Goal: Information Seeking & Learning: Learn about a topic

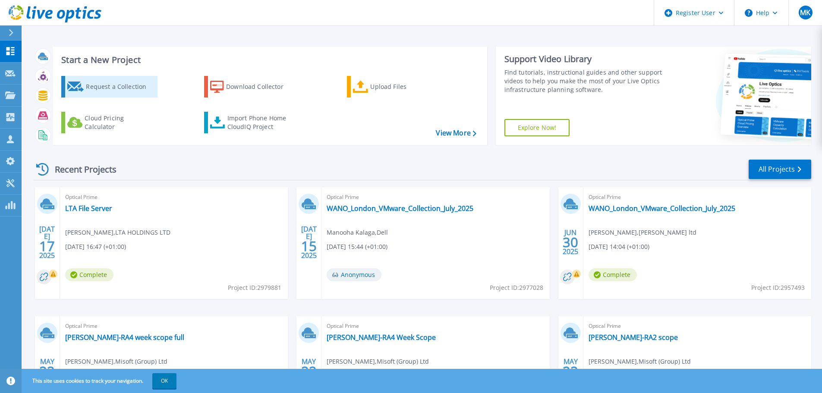
click at [112, 89] on div "Request a Collection" at bounding box center [120, 86] width 69 height 17
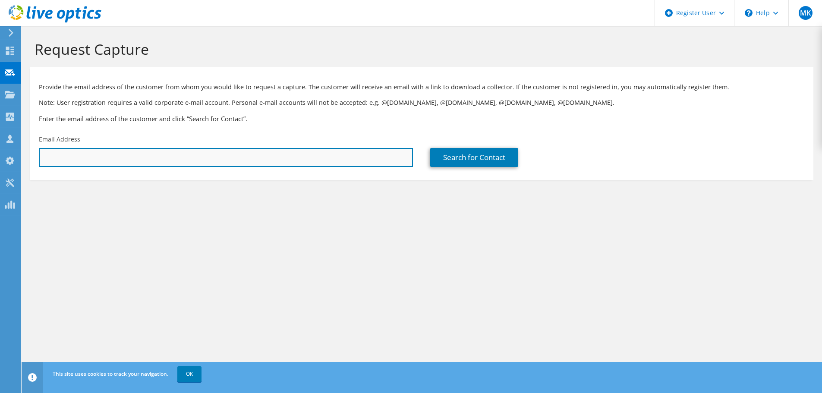
click at [194, 156] on input "text" at bounding box center [226, 157] width 374 height 19
paste input "daniel_wilkins@parkersteel.co.uk"
type input "daniel_wilkins@parkersteel.co.uk"
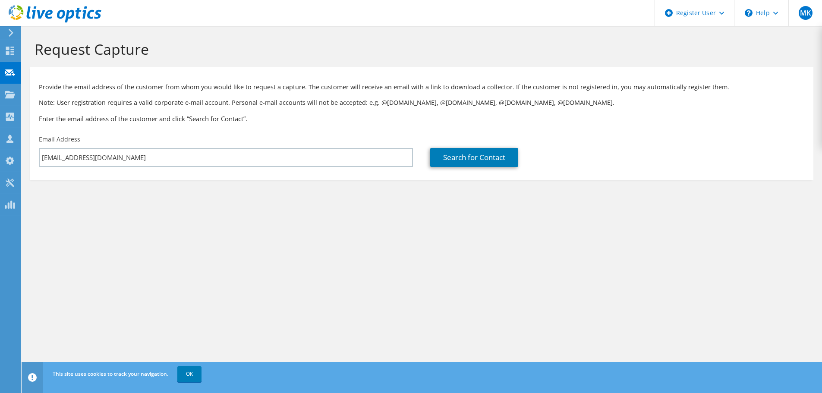
click at [254, 219] on section "Request Capture Provide the email address of the customer from whom you would l…" at bounding box center [422, 124] width 800 height 197
click at [468, 160] on link "Search for Contact" at bounding box center [474, 157] width 88 height 19
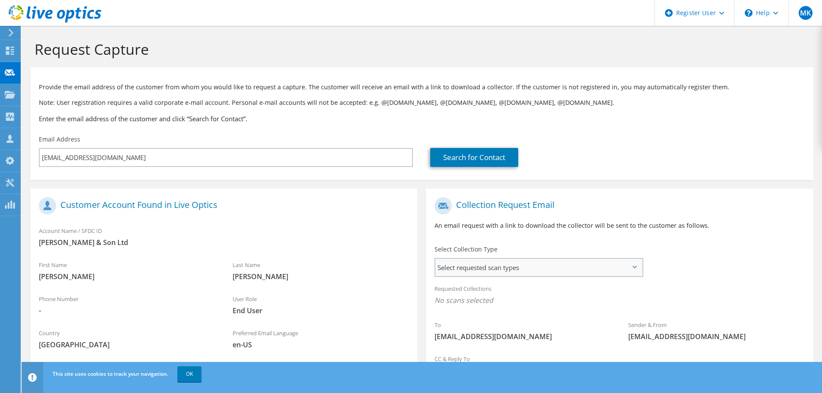
click at [448, 262] on span "Select requested scan types" at bounding box center [538, 267] width 207 height 17
click at [456, 289] on label "Optical Prime" at bounding box center [479, 294] width 52 height 10
click at [0, 0] on input "Optical Prime" at bounding box center [0, 0] width 0 height 0
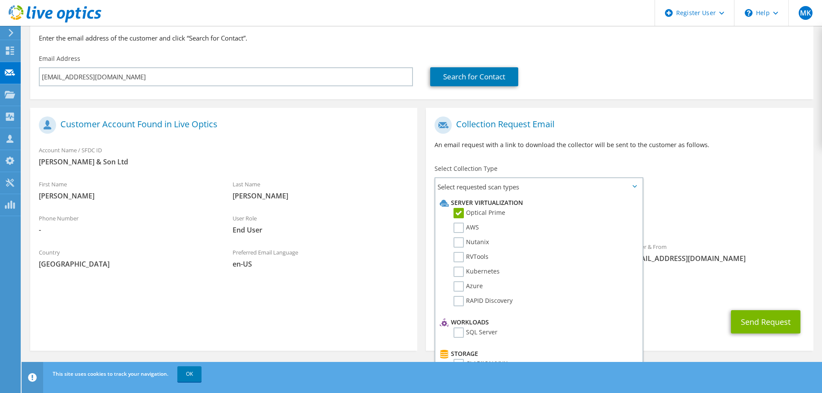
scroll to position [82, 0]
click at [704, 307] on div "Send Request" at bounding box center [619, 321] width 387 height 32
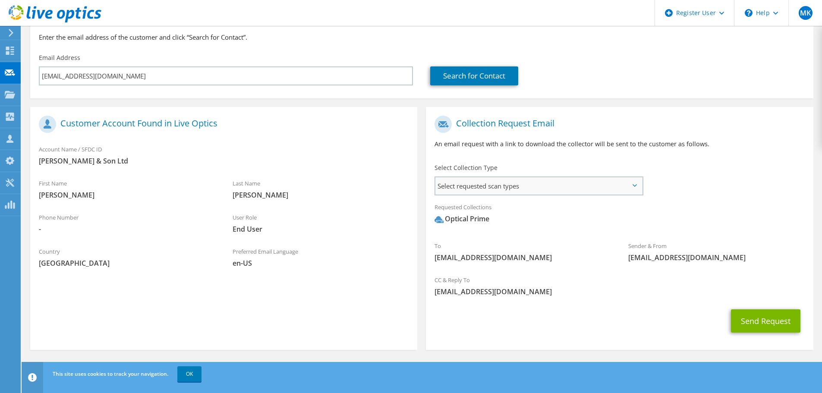
click at [521, 183] on span "Select requested scan types" at bounding box center [538, 185] width 207 height 17
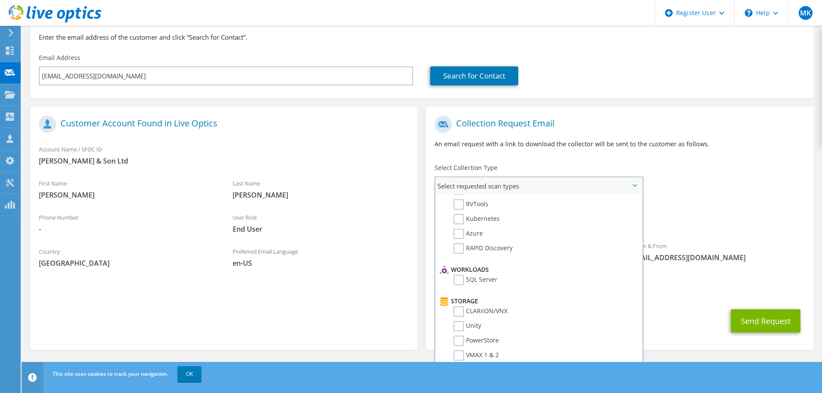
scroll to position [129, 0]
click at [467, 204] on label "SQL Server" at bounding box center [475, 202] width 44 height 10
click at [0, 0] on input "SQL Server" at bounding box center [0, 0] width 0 height 0
click at [461, 291] on label "SQL Server" at bounding box center [475, 296] width 44 height 10
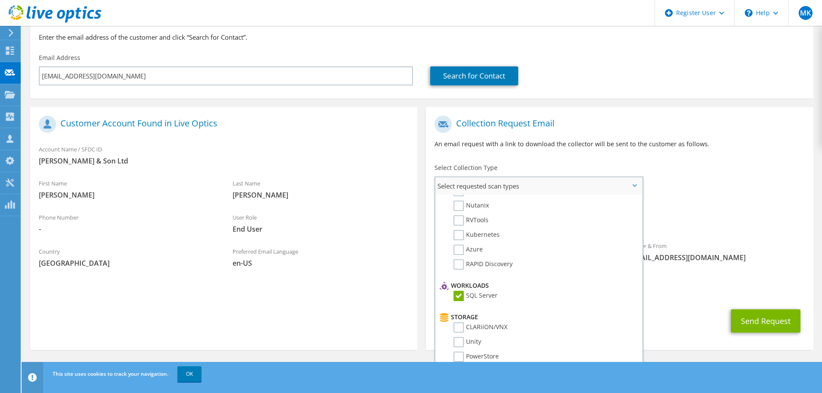
click at [0, 0] on input "SQL Server" at bounding box center [0, 0] width 0 height 0
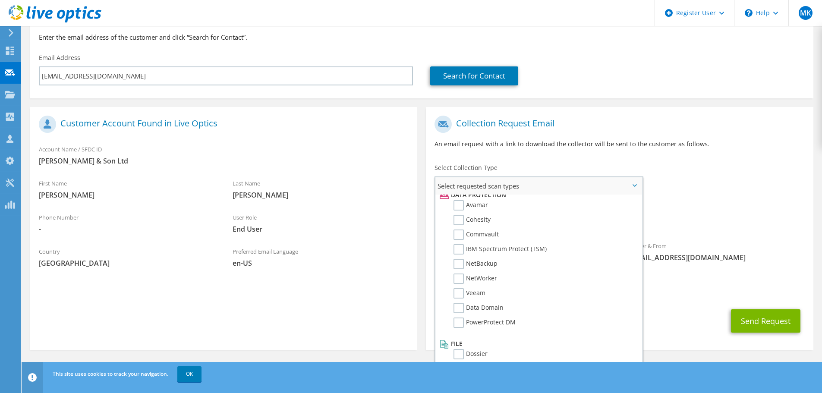
scroll to position [381, 0]
click at [762, 318] on button "Send Request" at bounding box center [765, 320] width 69 height 23
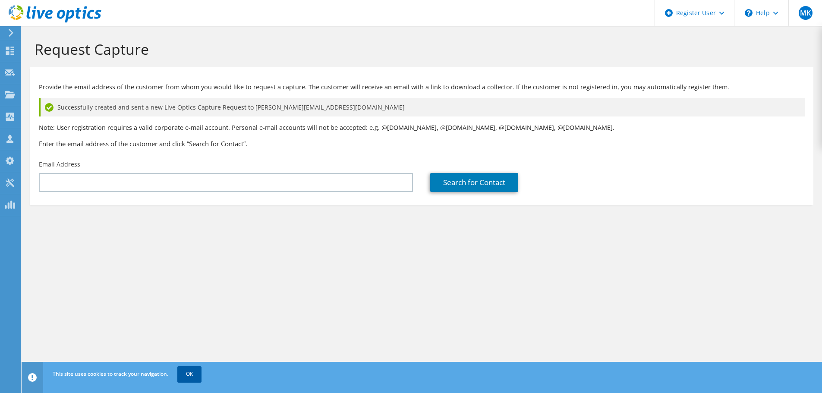
click at [194, 376] on link "OK" at bounding box center [189, 374] width 24 height 16
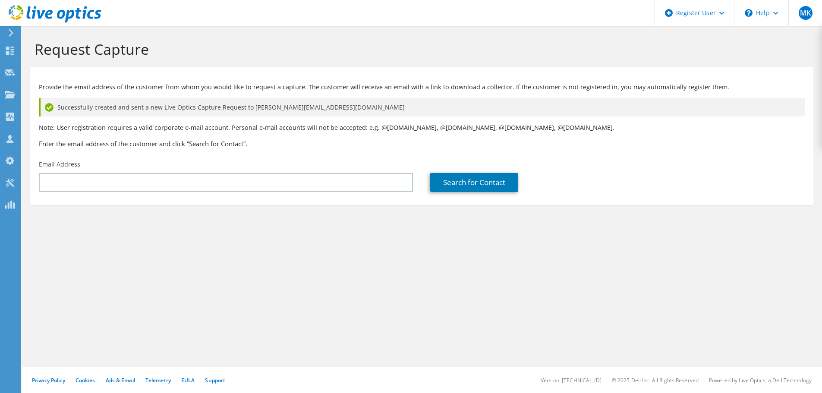
click at [13, 36] on icon at bounding box center [11, 33] width 6 height 8
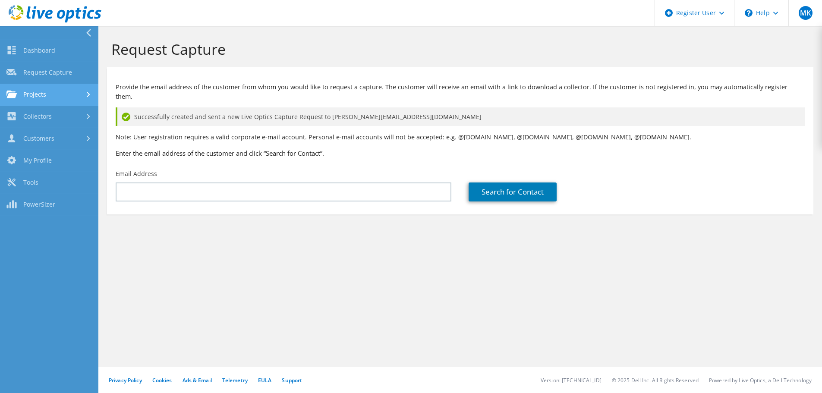
click at [46, 95] on link "Projects" at bounding box center [49, 95] width 98 height 22
click at [44, 93] on link "Projects" at bounding box center [49, 95] width 98 height 22
click at [48, 97] on link "Projects" at bounding box center [49, 95] width 98 height 22
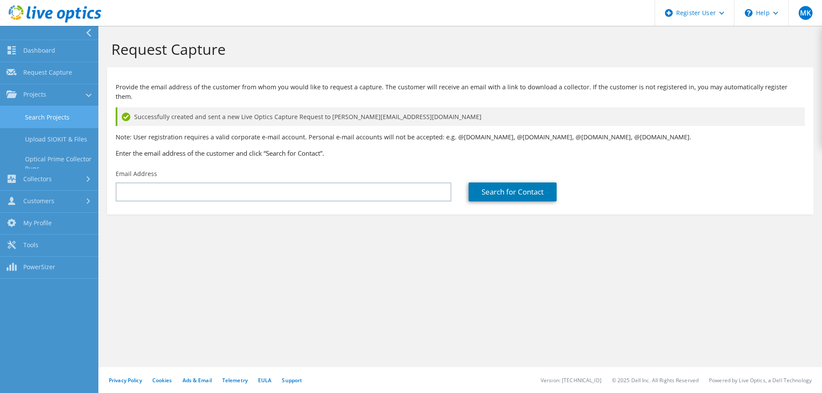
click at [39, 117] on link "Search Projects" at bounding box center [49, 117] width 98 height 22
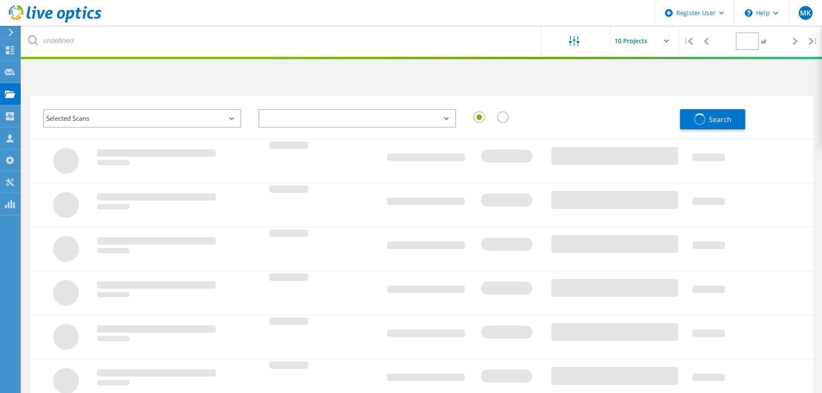
type input "1"
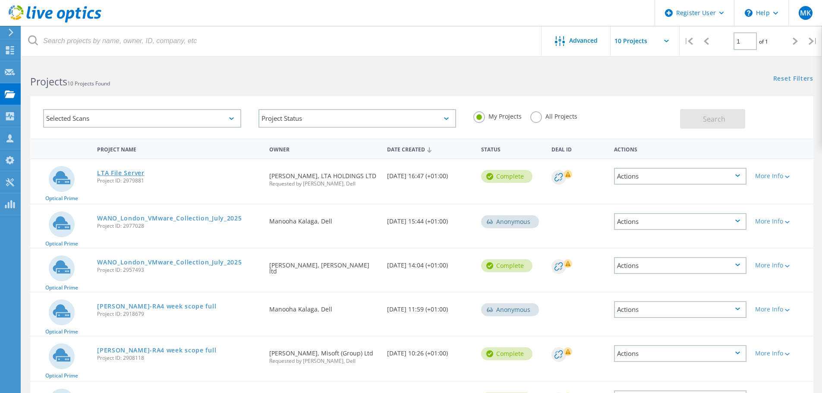
click at [112, 174] on link "LTA File Server" at bounding box center [120, 173] width 47 height 6
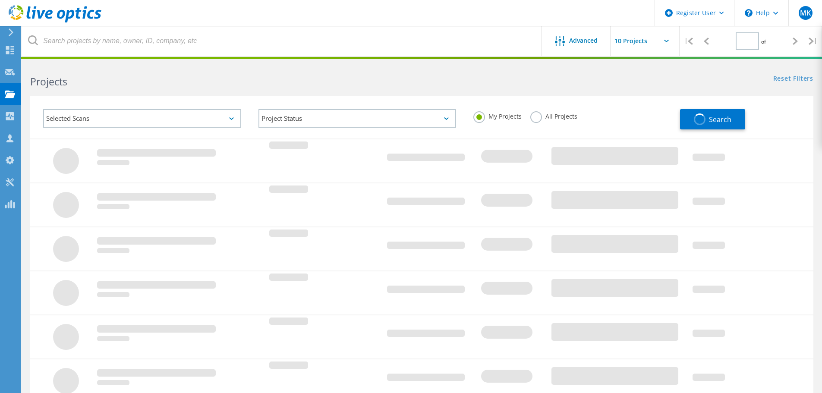
type input "1"
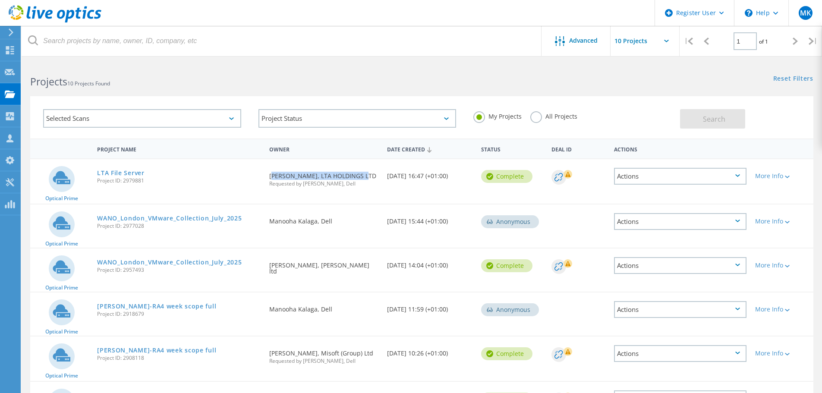
drag, startPoint x: 369, startPoint y: 173, endPoint x: 265, endPoint y: 173, distance: 104.0
click at [265, 173] on div "Requested By Adil Malik, LTA HOLDINGS LTD Requested by Manooha Kalaga, Dell" at bounding box center [323, 177] width 117 height 36
copy div "Adil Malik, LTA HOLDINGS LTD"
click at [323, 189] on div "Requested By Adil Malik, LTA HOLDINGS LTD Requested by Manooha Kalaga, Dell" at bounding box center [323, 177] width 117 height 36
click at [131, 171] on link "LTA File Server" at bounding box center [120, 173] width 47 height 6
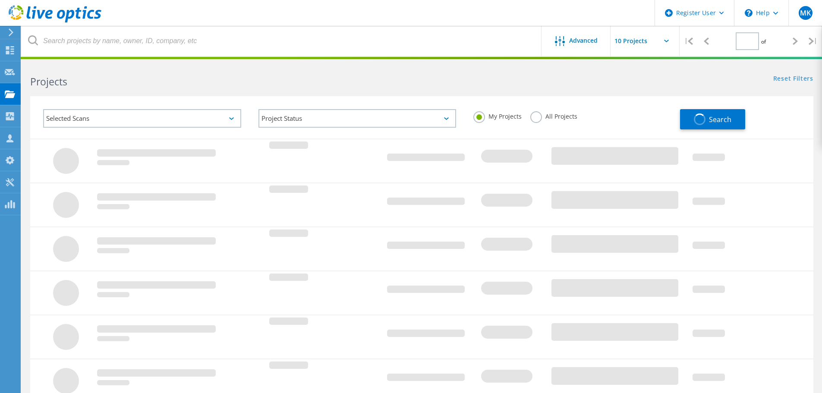
type input "1"
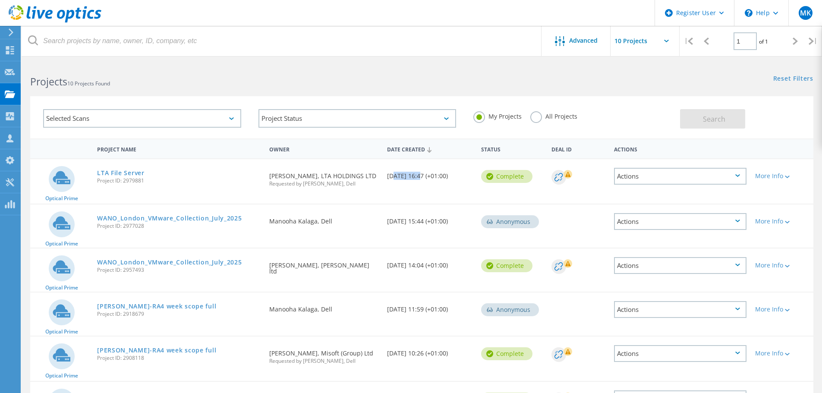
drag, startPoint x: 390, startPoint y: 177, endPoint x: 419, endPoint y: 180, distance: 29.9
click at [419, 180] on div "Date Created 07/17/2025, 16:47 (+01:00)" at bounding box center [430, 173] width 94 height 28
click at [131, 173] on link "LTA File Server" at bounding box center [120, 173] width 47 height 6
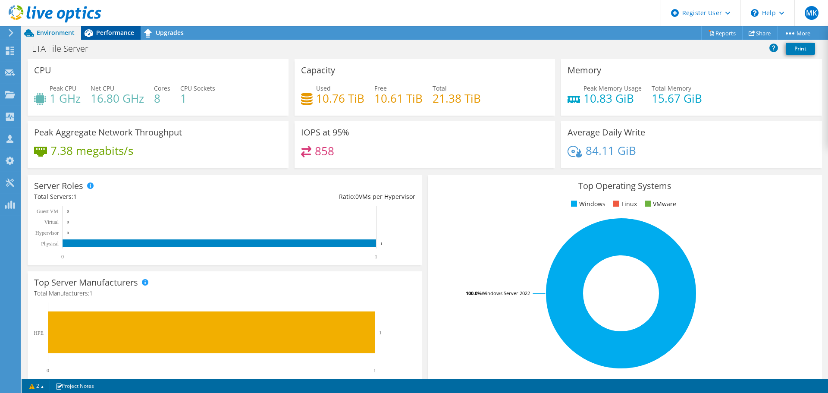
click at [103, 28] on div "Performance" at bounding box center [111, 33] width 60 height 14
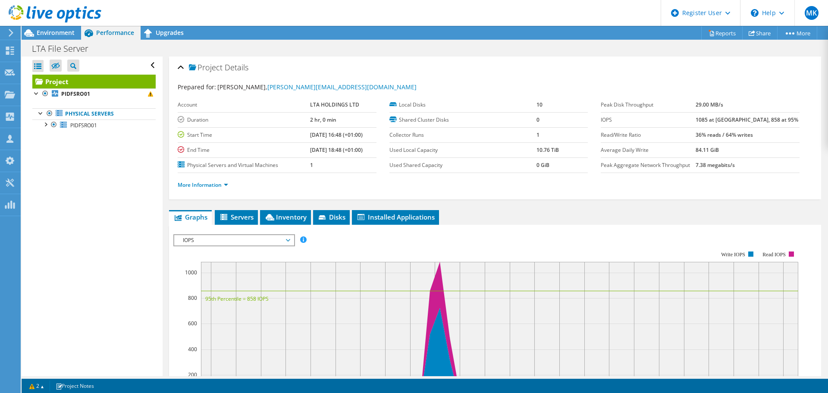
click at [223, 244] on span "IOPS" at bounding box center [234, 240] width 111 height 10
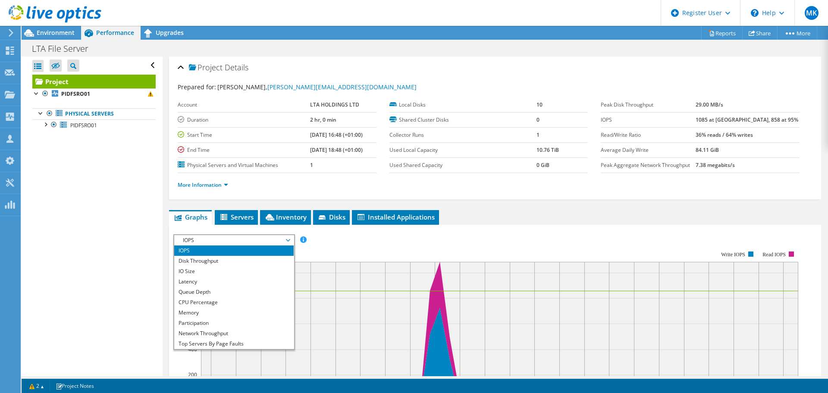
click at [365, 243] on rect at bounding box center [485, 325] width 625 height 173
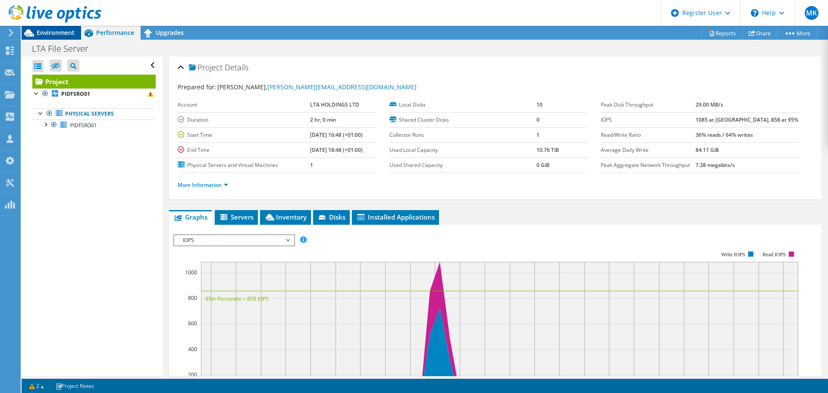
click at [53, 32] on span "Environment" at bounding box center [56, 32] width 38 height 8
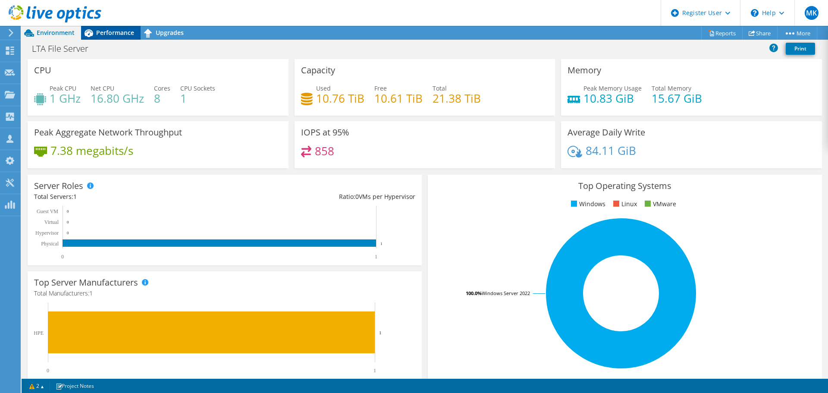
click at [106, 33] on span "Performance" at bounding box center [115, 32] width 38 height 8
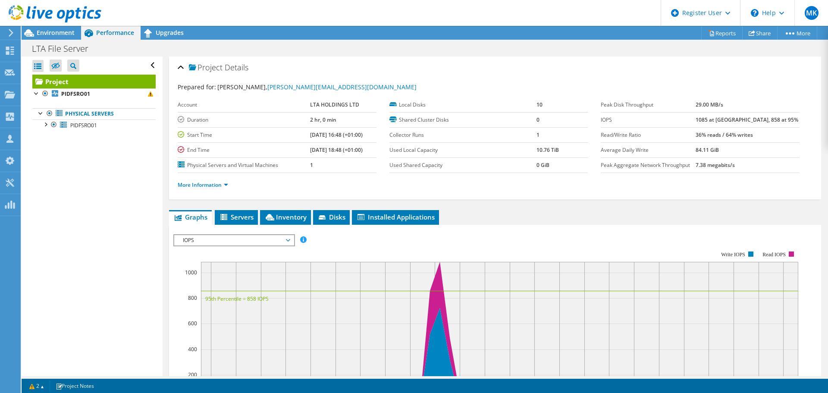
click at [317, 117] on b "2 hr, 0 min" at bounding box center [323, 119] width 26 height 7
click at [367, 147] on td "[DATE] 18:48 (+01:00)" at bounding box center [343, 149] width 66 height 15
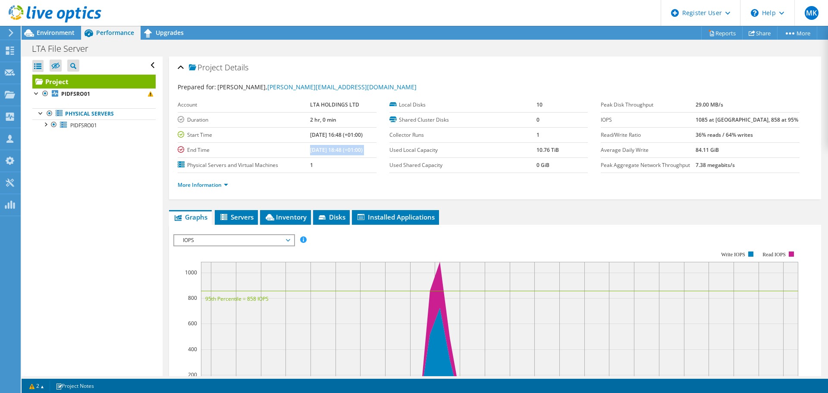
click at [367, 147] on td "[DATE] 18:48 (+01:00)" at bounding box center [343, 149] width 66 height 15
click at [310, 120] on b "2 hr, 0 min" at bounding box center [323, 119] width 26 height 7
click at [223, 240] on span "IOPS" at bounding box center [234, 240] width 111 height 10
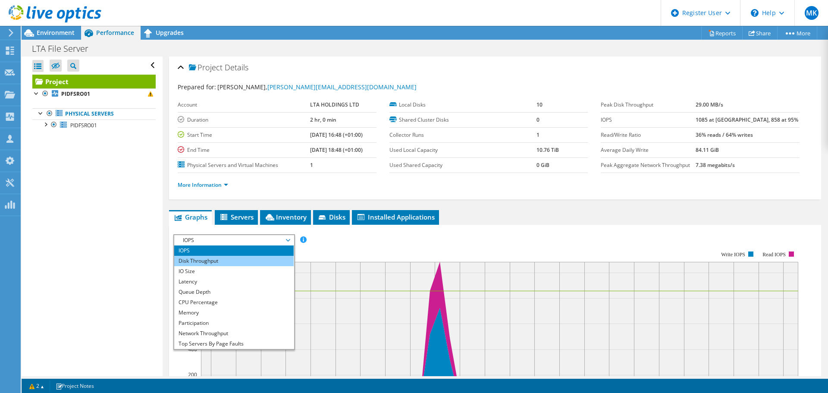
click at [220, 261] on li "Disk Throughput" at bounding box center [233, 261] width 119 height 10
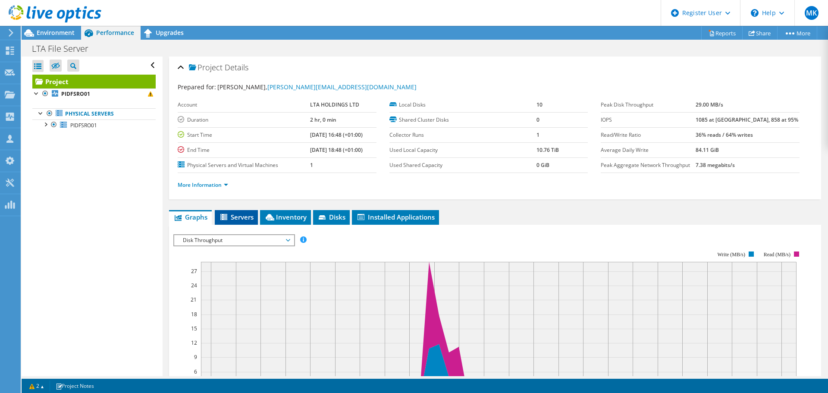
click at [250, 213] on span "Servers" at bounding box center [236, 217] width 35 height 9
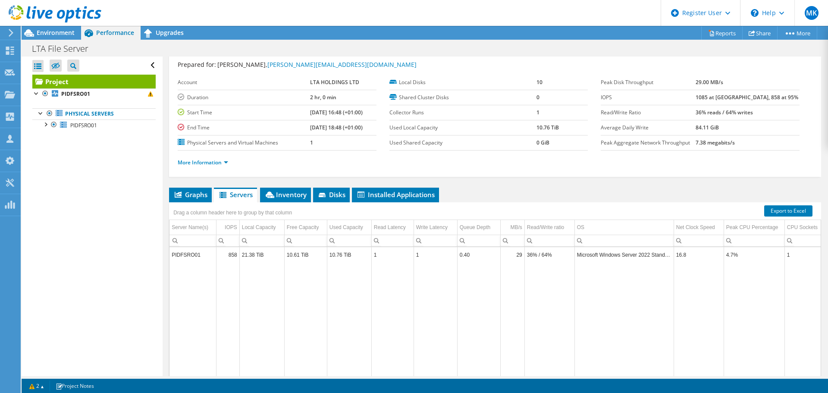
scroll to position [43, 0]
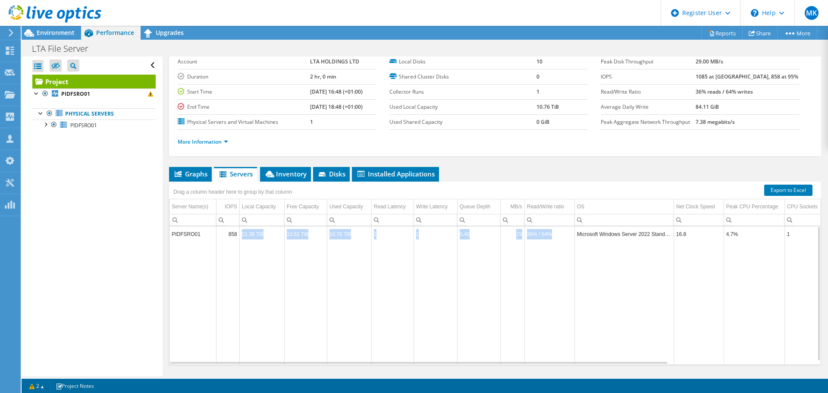
drag, startPoint x: 568, startPoint y: 234, endPoint x: 222, endPoint y: 241, distance: 346.0
click at [238, 239] on tr "PIDFSRO01 858 21.38 TiB 10.61 TiB 10.76 TiB 1 1 0.40 29 36% / 64% Microsoft Win…" at bounding box center [587, 233] width 834 height 15
click at [222, 241] on td "858" at bounding box center [227, 233] width 23 height 15
click at [297, 177] on span "Inventory" at bounding box center [285, 174] width 42 height 9
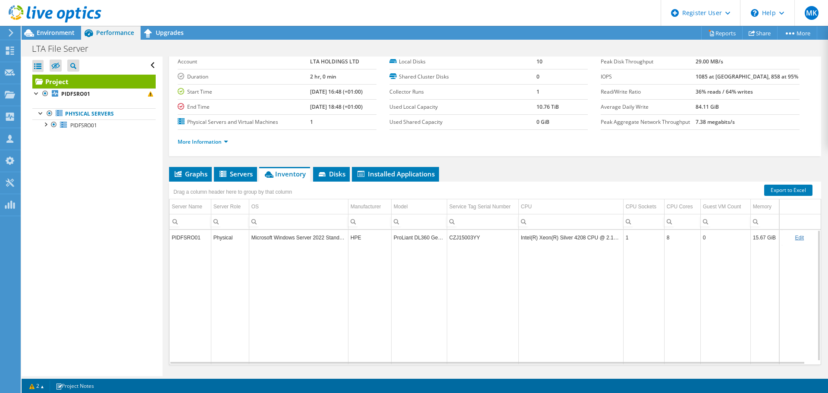
click at [408, 244] on td "ProLiant DL360 Gen10" at bounding box center [419, 237] width 56 height 15
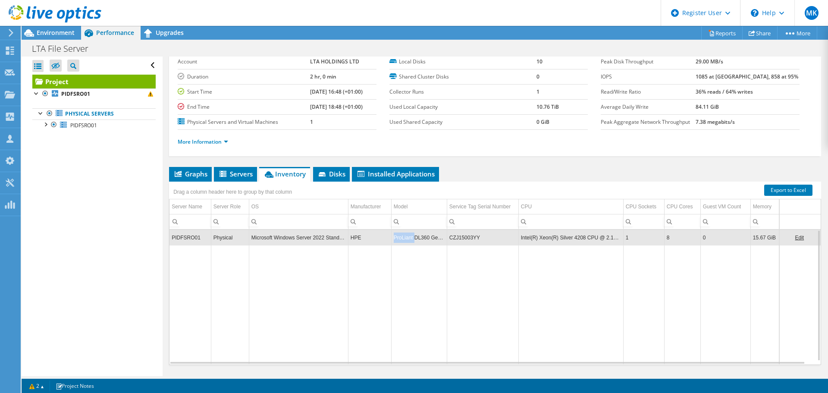
click at [408, 244] on td "ProLiant DL360 Gen10" at bounding box center [419, 237] width 56 height 15
click at [411, 237] on td "ProLiant DL360 Gen10" at bounding box center [419, 237] width 56 height 15
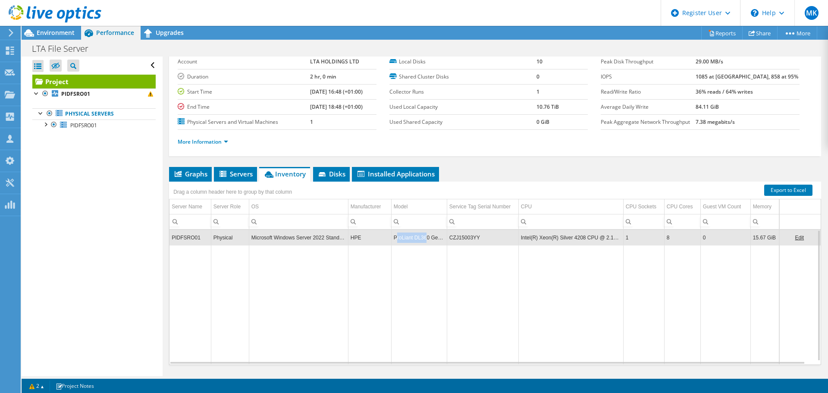
drag, startPoint x: 426, startPoint y: 237, endPoint x: 396, endPoint y: 242, distance: 30.6
click at [396, 242] on td "ProLiant DL360 Gen10" at bounding box center [419, 237] width 56 height 15
